Goal: Task Accomplishment & Management: Manage account settings

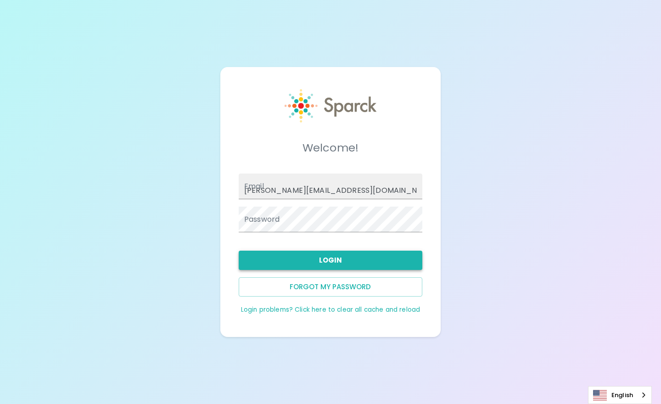
click at [332, 252] on button "Login" at bounding box center [331, 260] width 184 height 19
click at [273, 192] on input "[PERSON_NAME][EMAIL_ADDRESS][DOMAIN_NAME]" at bounding box center [331, 187] width 184 height 26
click at [254, 187] on input "[PERSON_NAME][EMAIL_ADDRESS][DOMAIN_NAME]" at bounding box center [331, 187] width 184 height 26
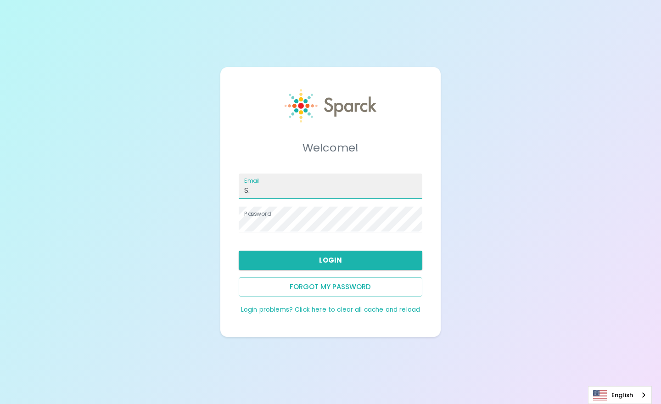
type input "S"
click at [251, 189] on input "[PERSON_NAME][EMAIL_ADDRESS][DOMAIN_NAME]" at bounding box center [331, 187] width 184 height 26
type input "[EMAIL_ADDRESS][DOMAIN_NAME]"
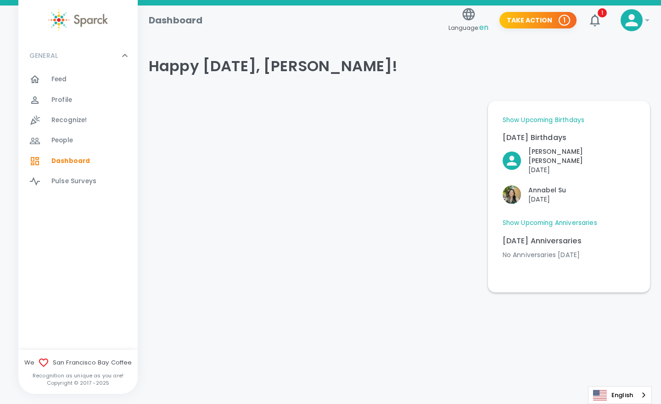
click at [639, 31] on span "!" at bounding box center [632, 20] width 22 height 22
click at [647, 18] on icon at bounding box center [647, 20] width 11 height 11
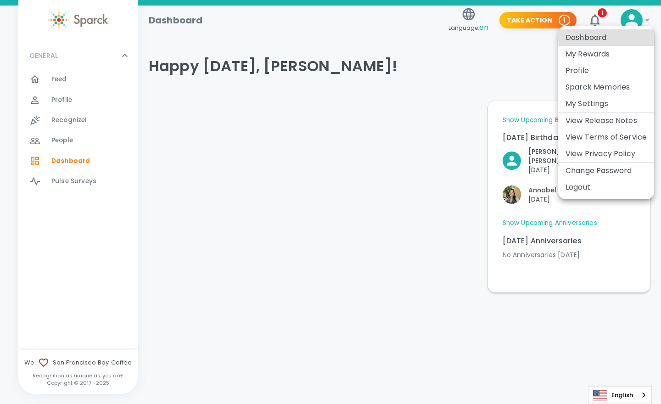
click at [574, 189] on li "Logout" at bounding box center [606, 187] width 96 height 17
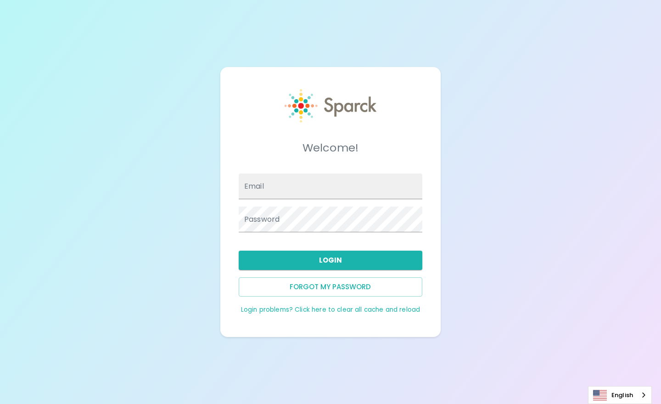
type input "[PERSON_NAME][EMAIL_ADDRESS][DOMAIN_NAME]"
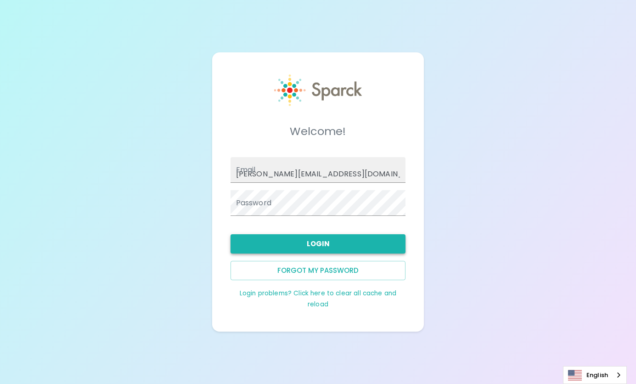
click at [329, 243] on button "Login" at bounding box center [318, 243] width 175 height 19
type input "s.ricks@sfbcoffee.com"
click at [304, 240] on button "Login" at bounding box center [318, 243] width 175 height 19
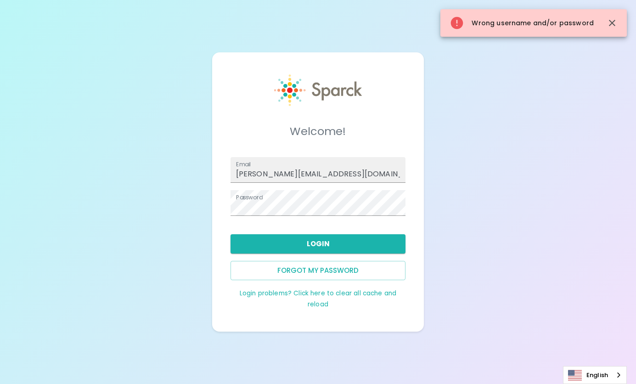
click at [314, 293] on link "Login problems? Click here to clear all cache and reload" at bounding box center [318, 299] width 157 height 20
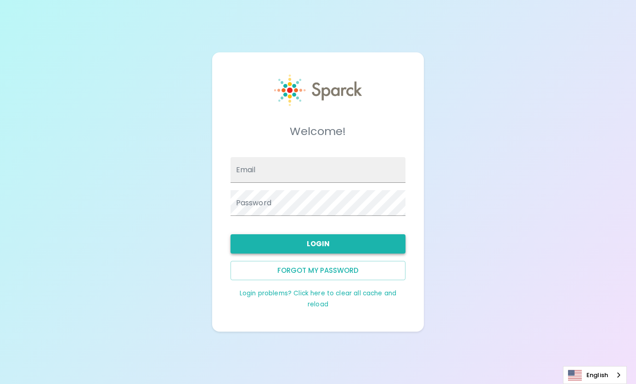
type input "S.Ricks@SFBaycoffee.com"
click at [315, 251] on button "Login" at bounding box center [318, 243] width 175 height 19
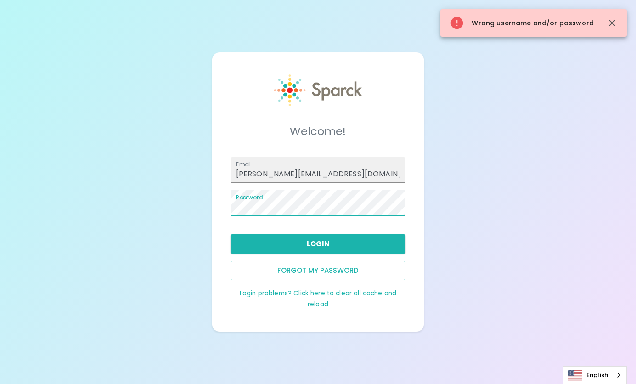
click at [281, 292] on link "Login problems? Click here to clear all cache and reload" at bounding box center [318, 299] width 157 height 20
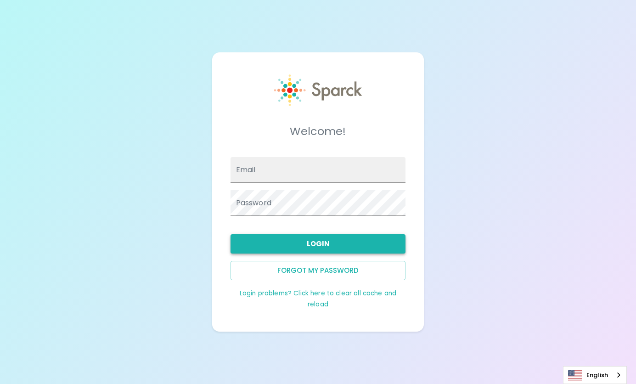
type input "[PERSON_NAME][EMAIL_ADDRESS][DOMAIN_NAME]"
click at [288, 247] on button "Login" at bounding box center [318, 243] width 175 height 19
click at [342, 276] on button "Forgot my password" at bounding box center [318, 270] width 175 height 19
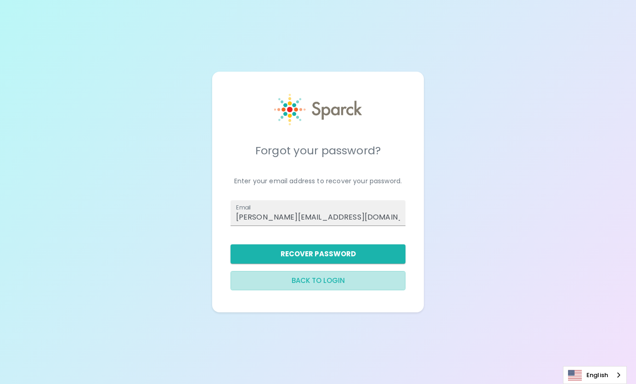
click at [319, 279] on button "Back to login" at bounding box center [318, 280] width 175 height 19
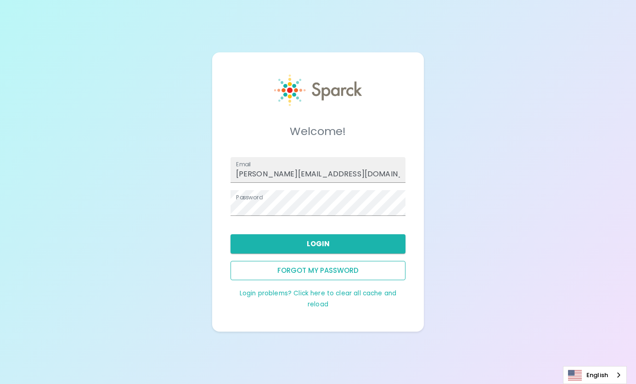
click at [309, 271] on button "Forgot my password" at bounding box center [318, 270] width 175 height 19
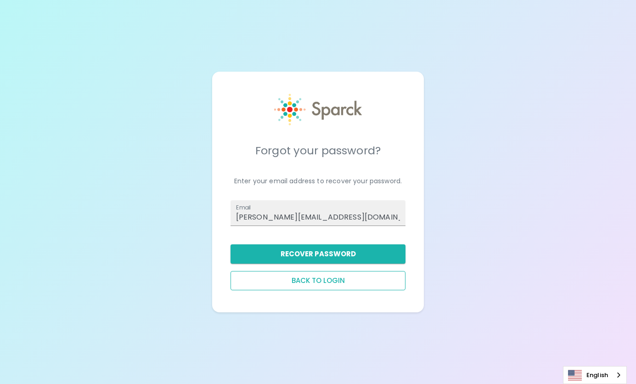
click at [306, 283] on button "Back to login" at bounding box center [318, 280] width 175 height 19
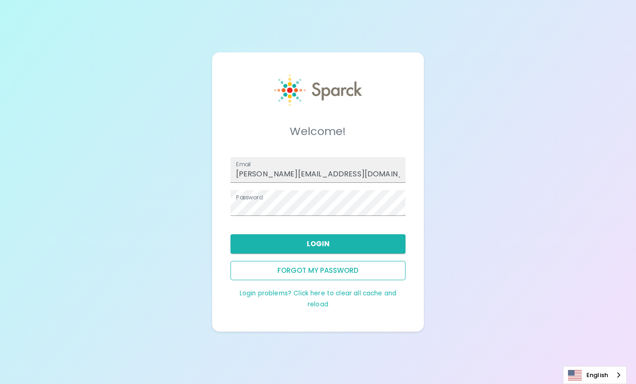
click at [329, 271] on button "Forgot my password" at bounding box center [318, 270] width 175 height 19
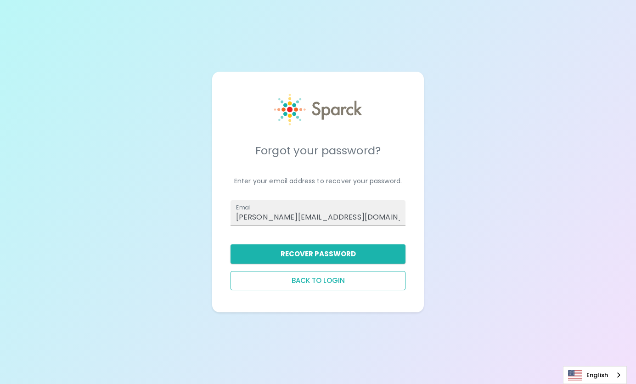
click at [318, 277] on button "Back to login" at bounding box center [318, 280] width 175 height 19
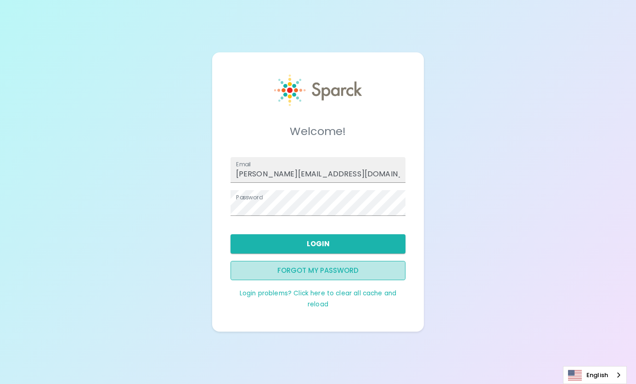
click at [250, 261] on button "Forgot my password" at bounding box center [318, 270] width 175 height 19
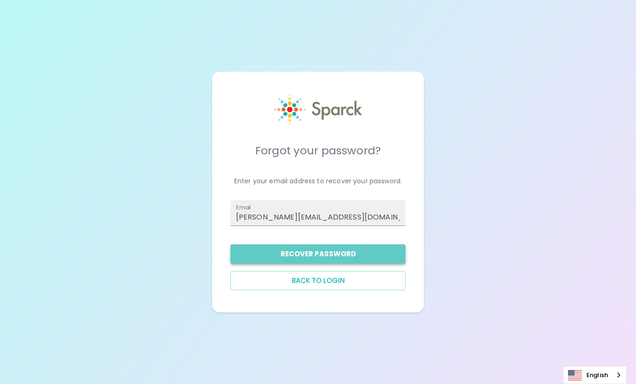
click at [258, 246] on button "Recover Password" at bounding box center [318, 253] width 175 height 19
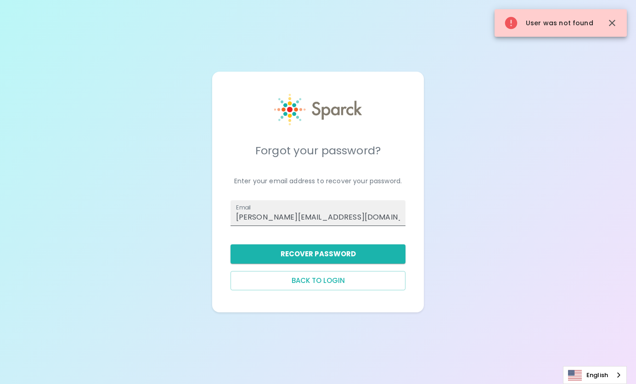
click at [249, 220] on input "[PERSON_NAME][EMAIL_ADDRESS][DOMAIN_NAME]" at bounding box center [318, 213] width 175 height 26
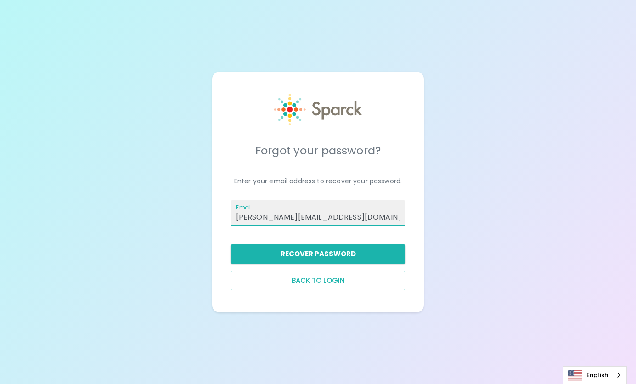
click at [185, 168] on div "Forgot your password? Enter your email address to recover your password. Email …" at bounding box center [318, 192] width 636 height 384
click at [244, 208] on label "Email" at bounding box center [243, 207] width 15 height 8
click at [244, 208] on input "[PERSON_NAME][EMAIL_ADDRESS][DOMAIN_NAME]" at bounding box center [318, 213] width 175 height 26
click at [262, 283] on button "Back to login" at bounding box center [318, 280] width 175 height 19
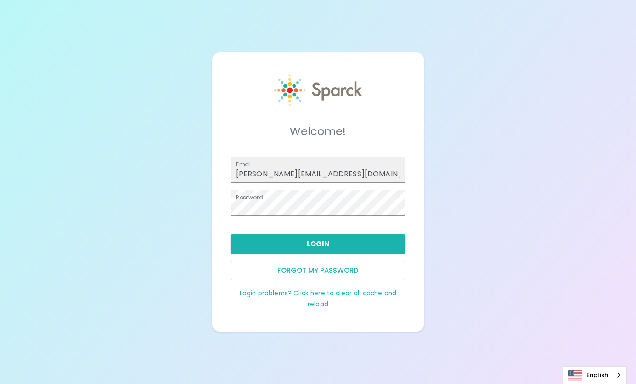
click at [236, 166] on label "Email" at bounding box center [243, 164] width 15 height 8
click at [236, 166] on input "[PERSON_NAME][EMAIL_ADDRESS][DOMAIN_NAME]" at bounding box center [318, 170] width 175 height 26
click at [239, 174] on input "[PERSON_NAME][EMAIL_ADDRESS][DOMAIN_NAME]" at bounding box center [318, 170] width 175 height 26
click at [236, 163] on label "Email" at bounding box center [243, 164] width 15 height 8
click at [236, 163] on input "[PERSON_NAME][EMAIL_ADDRESS][DOMAIN_NAME]" at bounding box center [318, 170] width 175 height 26
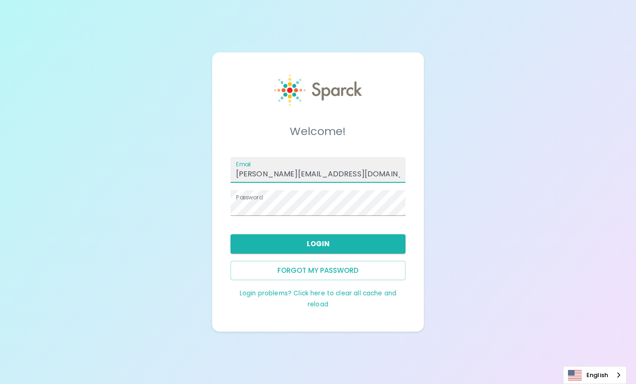
click at [238, 167] on label "Email" at bounding box center [243, 164] width 15 height 8
click at [238, 167] on input "[PERSON_NAME][EMAIL_ADDRESS][DOMAIN_NAME]" at bounding box center [318, 170] width 175 height 26
type input "S.icks@SFBaycoffee.com"
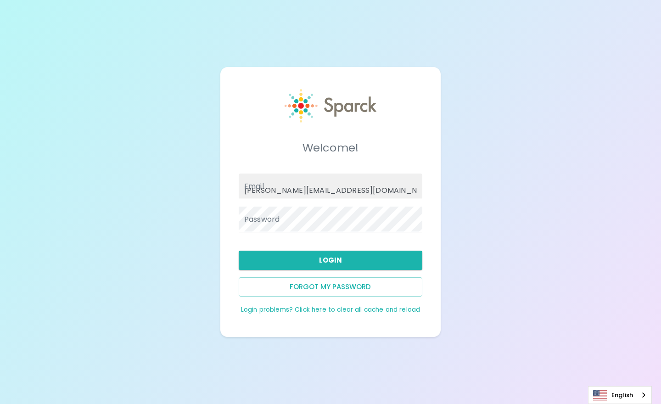
drag, startPoint x: 0, startPoint y: 0, endPoint x: 317, endPoint y: 183, distance: 366.4
click at [317, 183] on input "[PERSON_NAME][EMAIL_ADDRESS][DOMAIN_NAME]" at bounding box center [331, 187] width 184 height 26
click at [349, 195] on input "[PERSON_NAME][EMAIL_ADDRESS][DOMAIN_NAME]" at bounding box center [331, 187] width 184 height 26
click at [336, 203] on div "Password" at bounding box center [326, 215] width 191 height 33
click at [456, 216] on div "Welcome! Email [PERSON_NAME][EMAIL_ADDRESS][DOMAIN_NAME] Password Login Forgot …" at bounding box center [330, 202] width 661 height 404
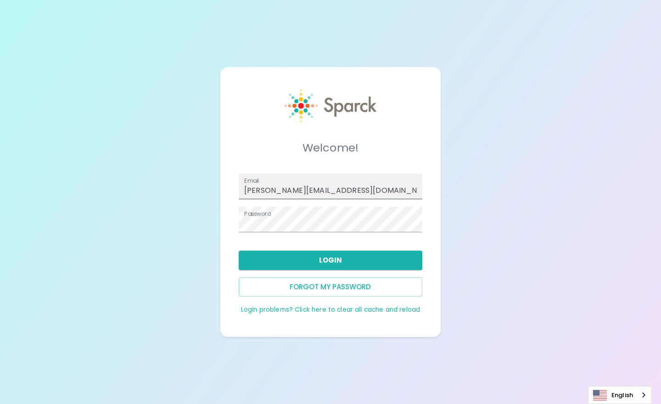
click at [253, 189] on input "[PERSON_NAME][EMAIL_ADDRESS][DOMAIN_NAME]" at bounding box center [331, 187] width 184 height 26
type input "[EMAIL_ADDRESS][DOMAIN_NAME]"
click at [298, 256] on button "Login" at bounding box center [331, 260] width 184 height 19
